Goal: Check status: Check status

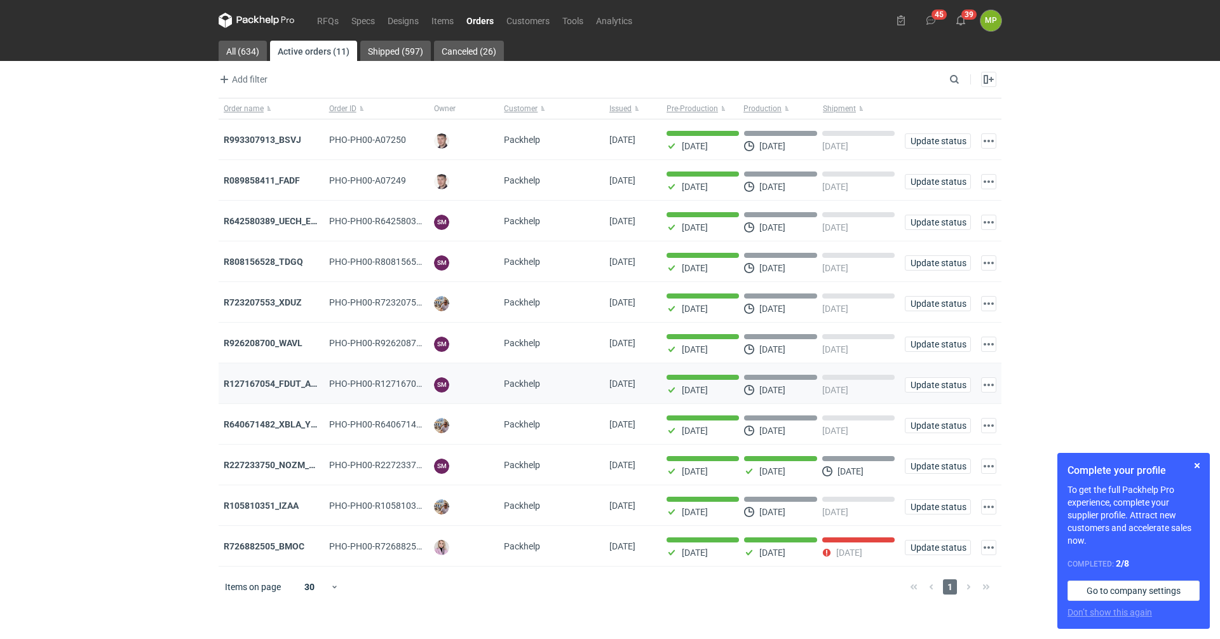
click at [248, 374] on div "R127167054_FDUT_ACTL" at bounding box center [271, 383] width 105 height 41
click at [250, 383] on strong "R127167054_FDUT_ACTL" at bounding box center [276, 384] width 104 height 10
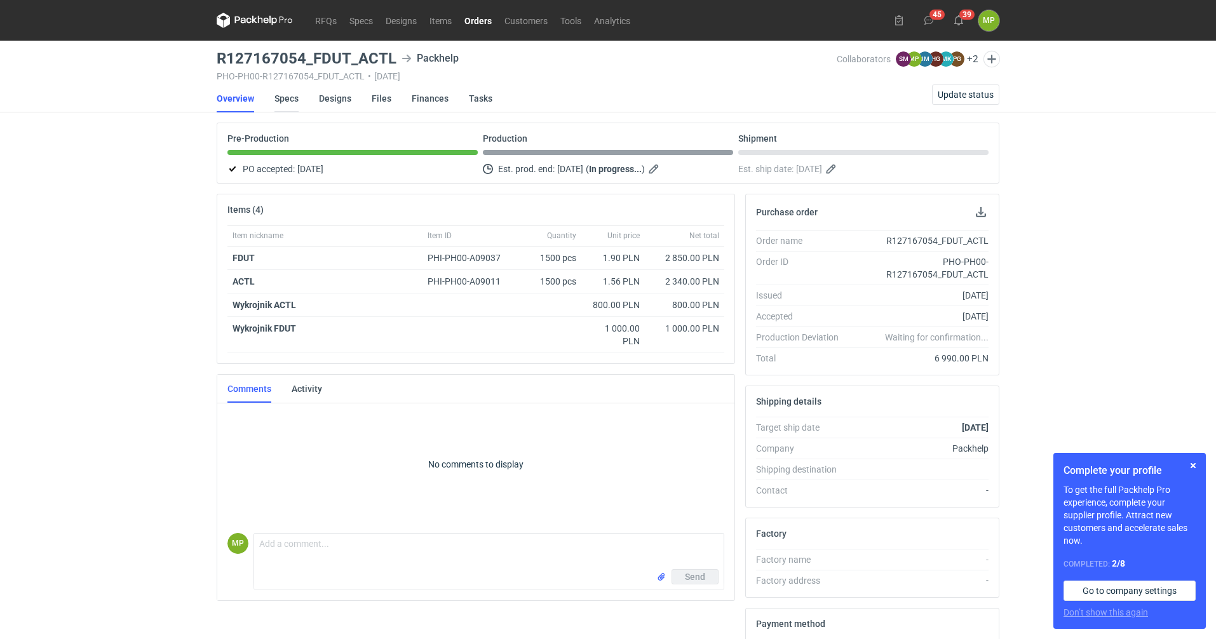
click at [283, 99] on link "Specs" at bounding box center [286, 98] width 24 height 28
